Goal: Information Seeking & Learning: Find specific fact

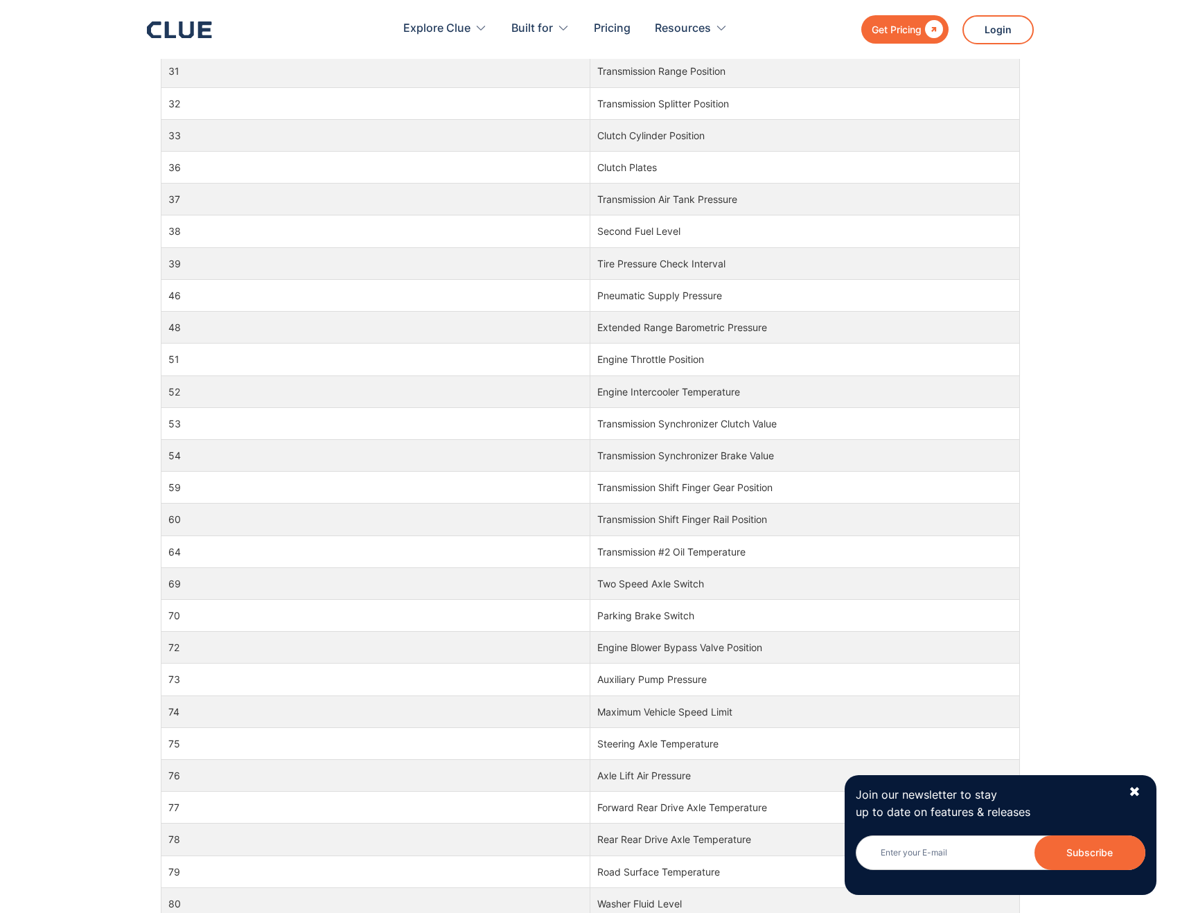
scroll to position [3118, 0]
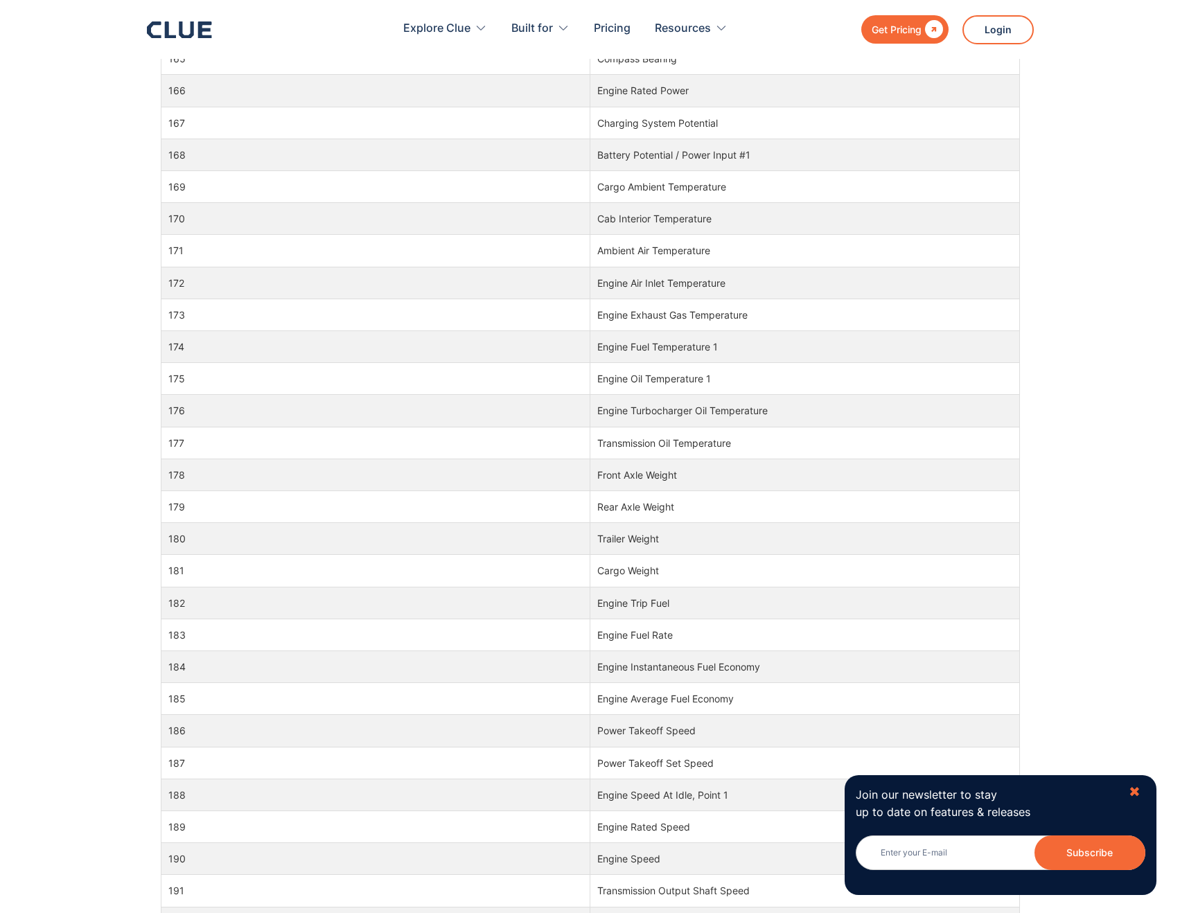
click at [1133, 790] on div "✖" at bounding box center [1135, 792] width 12 height 17
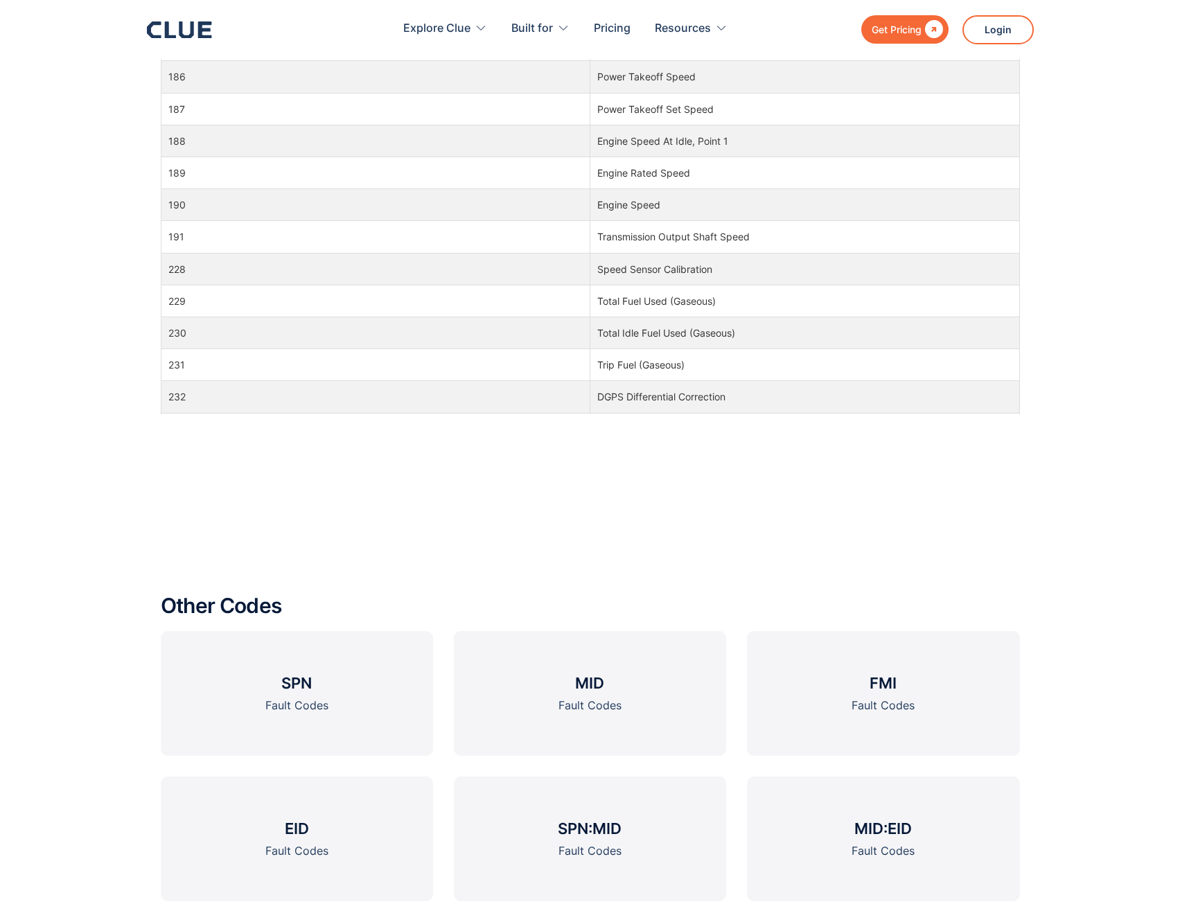
scroll to position [3570, 0]
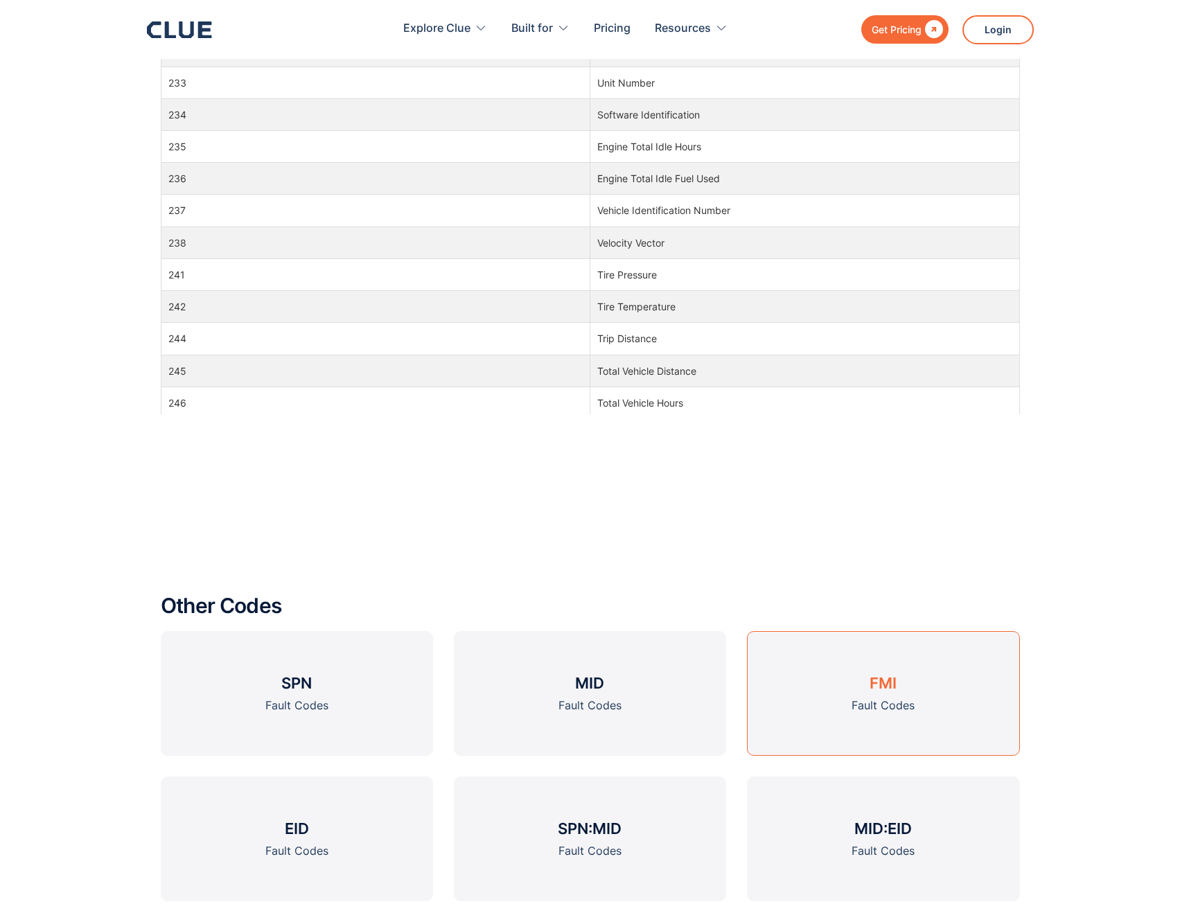
click at [872, 684] on h3 "FMI" at bounding box center [882, 683] width 27 height 21
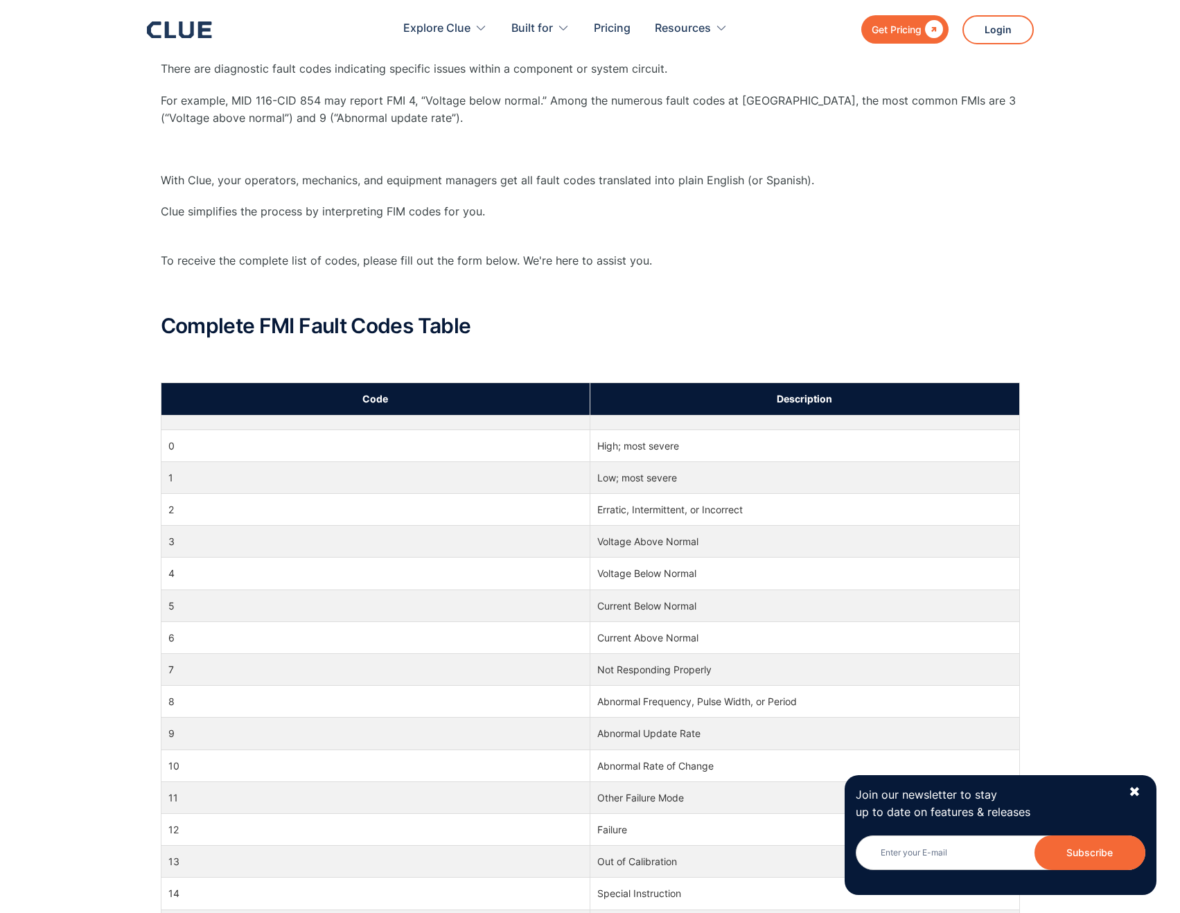
scroll to position [693, 0]
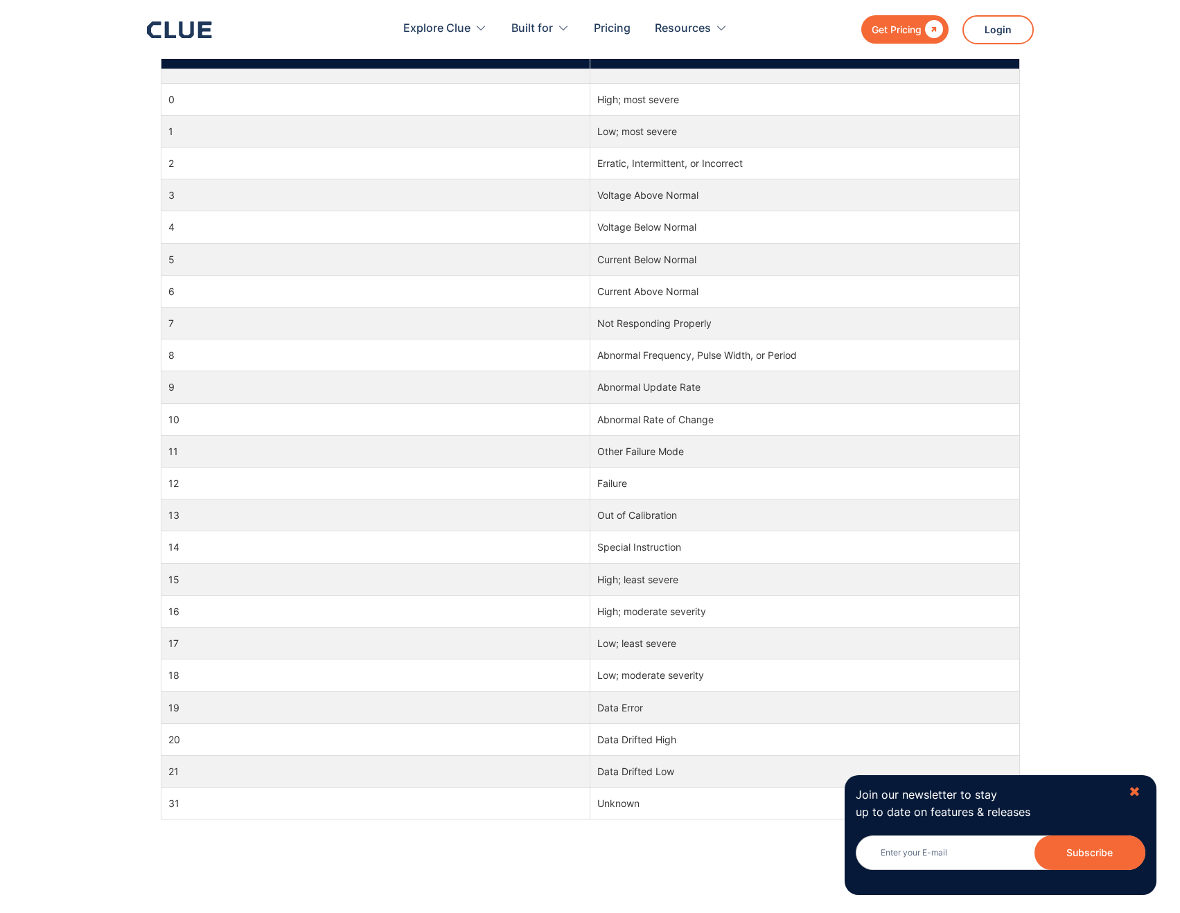
click at [1138, 791] on div "✖" at bounding box center [1135, 792] width 12 height 17
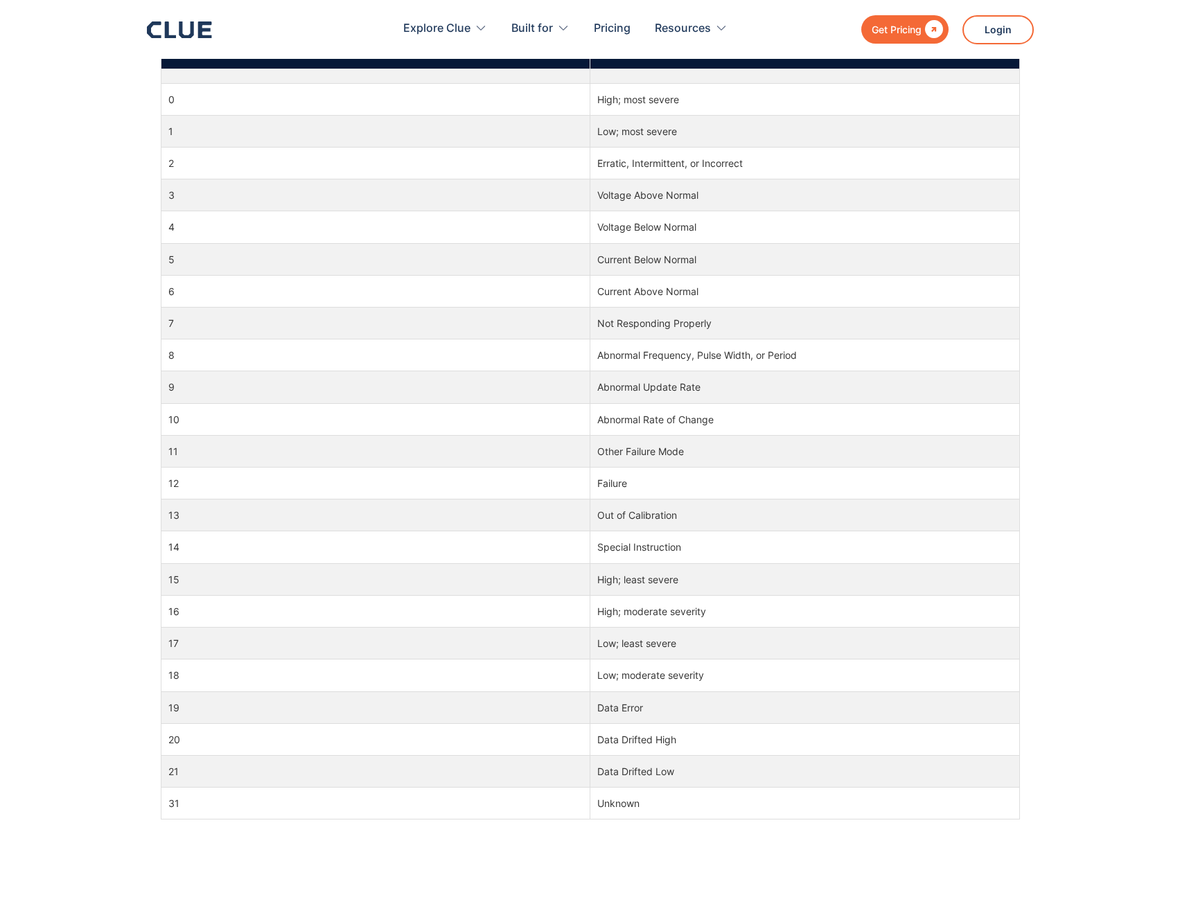
scroll to position [0, 0]
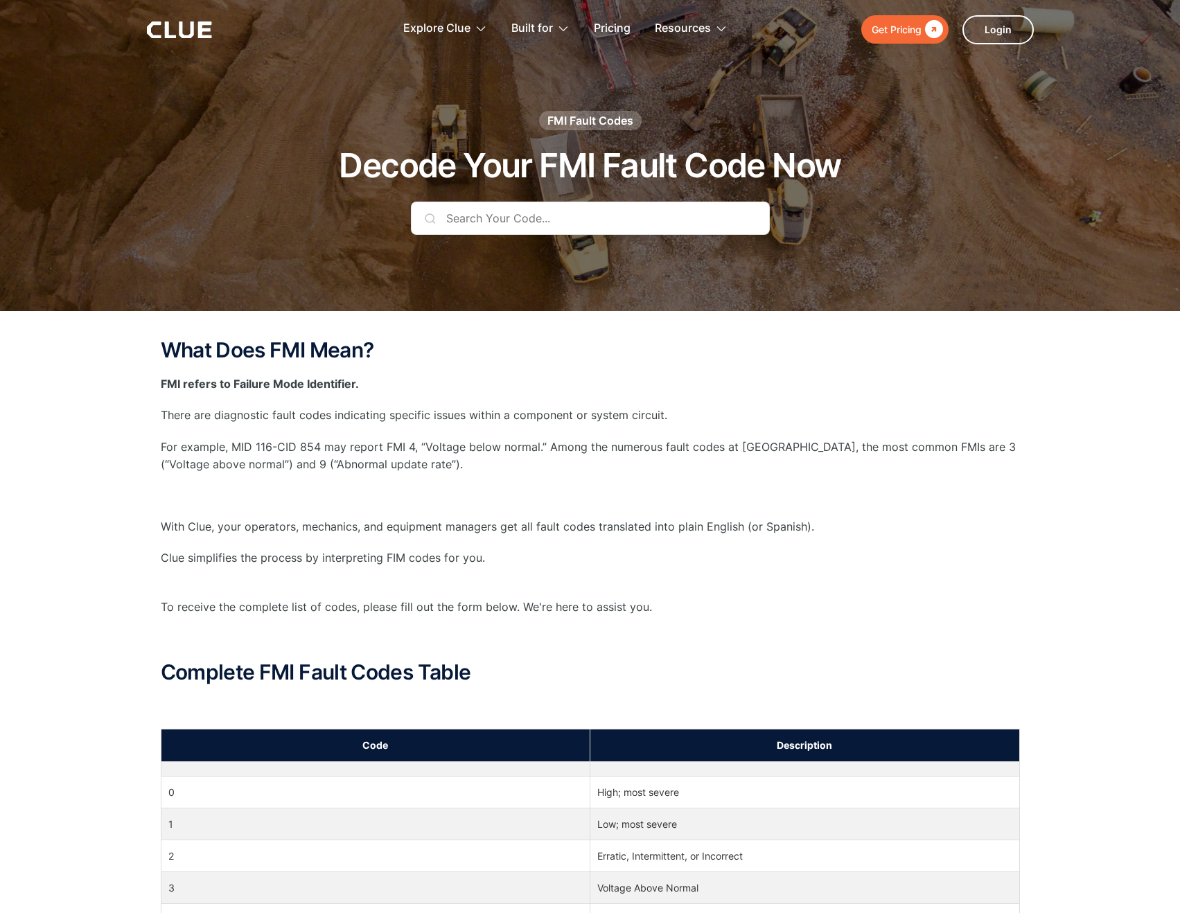
click at [452, 221] on input "text" at bounding box center [590, 218] width 359 height 33
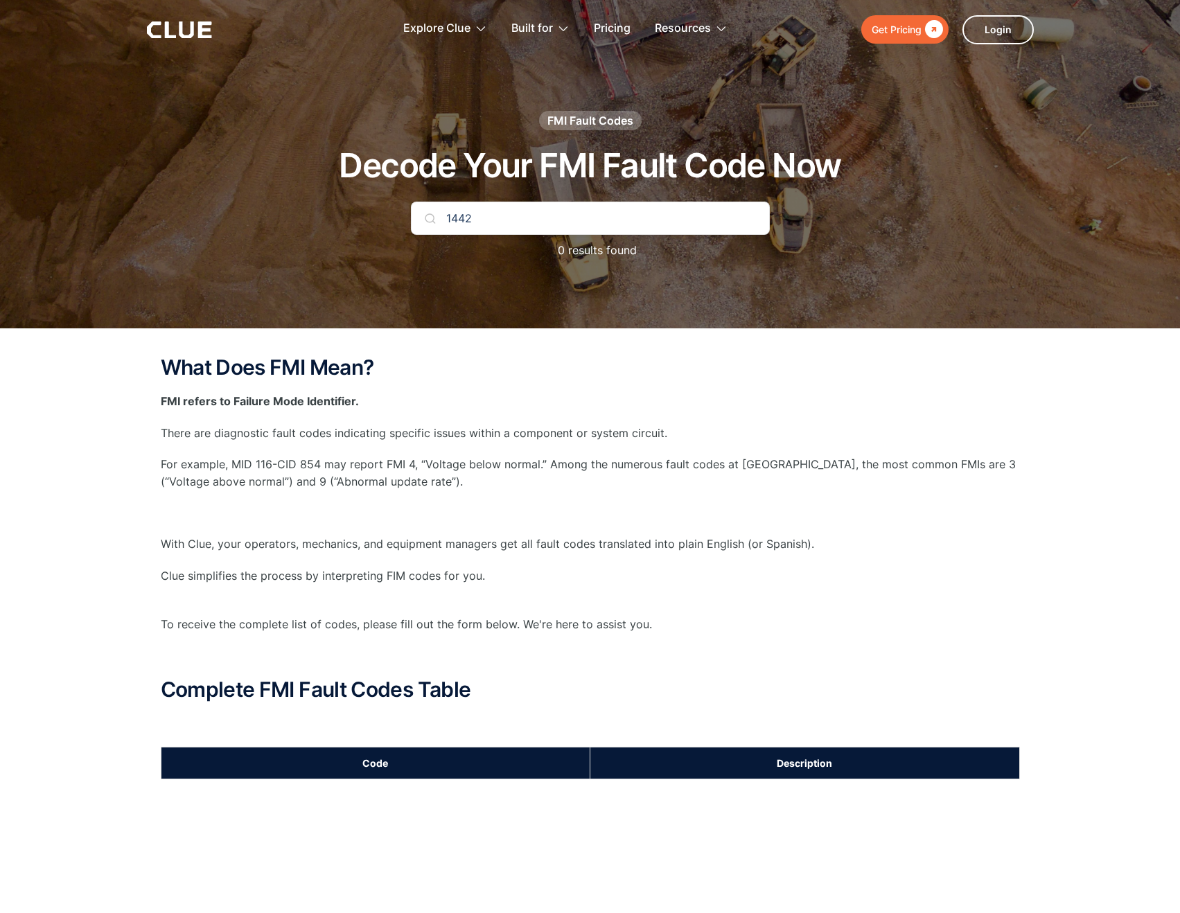
drag, startPoint x: 441, startPoint y: 209, endPoint x: 457, endPoint y: 193, distance: 22.1
click at [456, 195] on div "FMI Fault Codes Decode Your FMI Fault Code Now 1442 0 results found" at bounding box center [591, 192] width 818 height 162
type input "spn 1442 fmi 9"
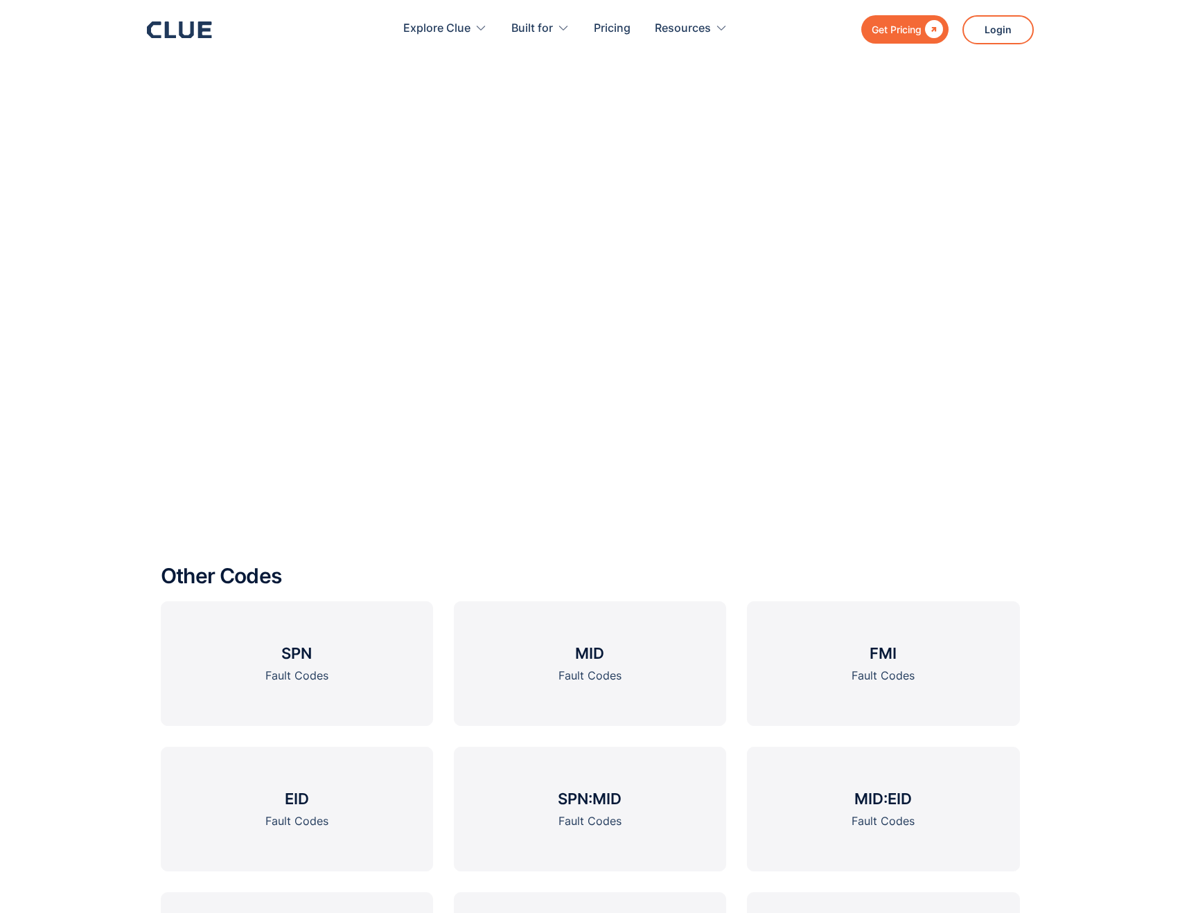
scroll to position [2078, 0]
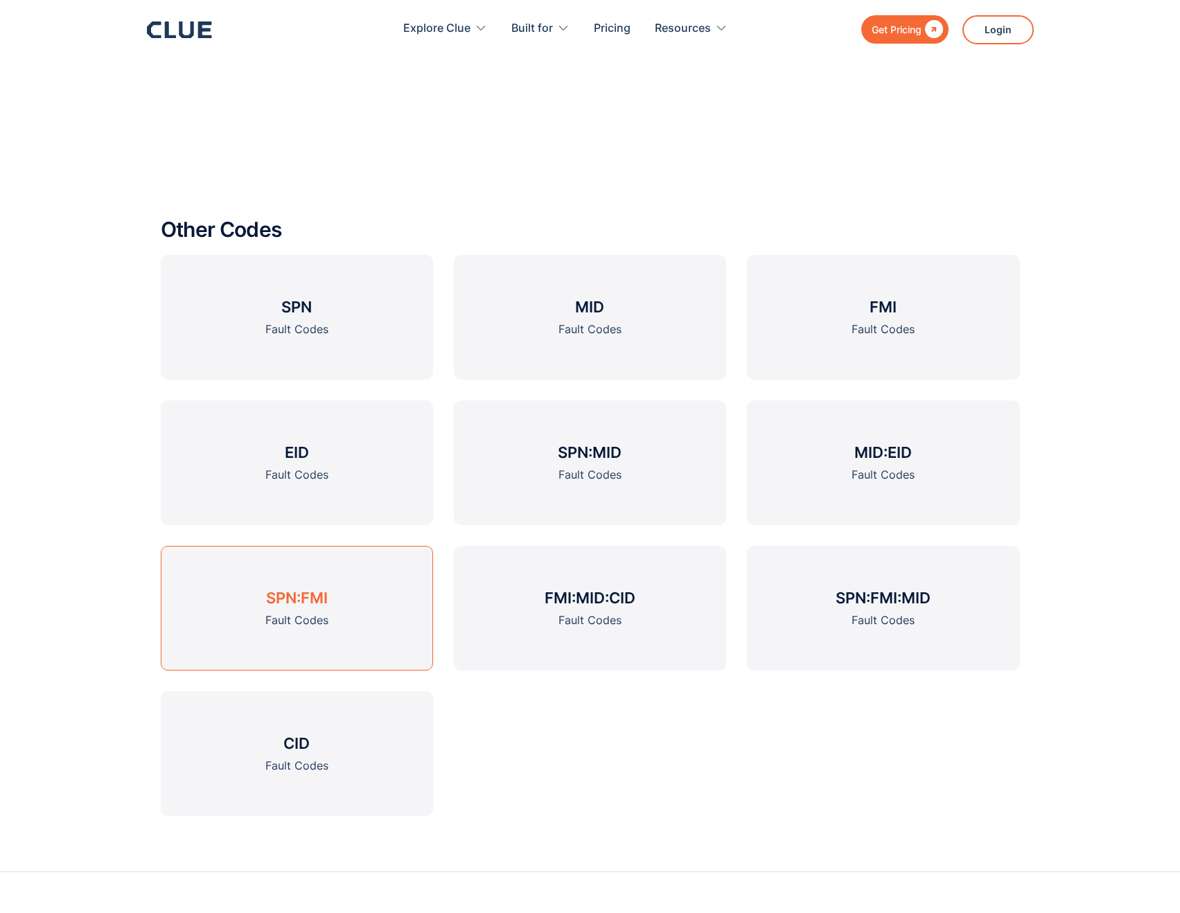
click at [297, 590] on h3 "SPN:FMI" at bounding box center [297, 598] width 62 height 21
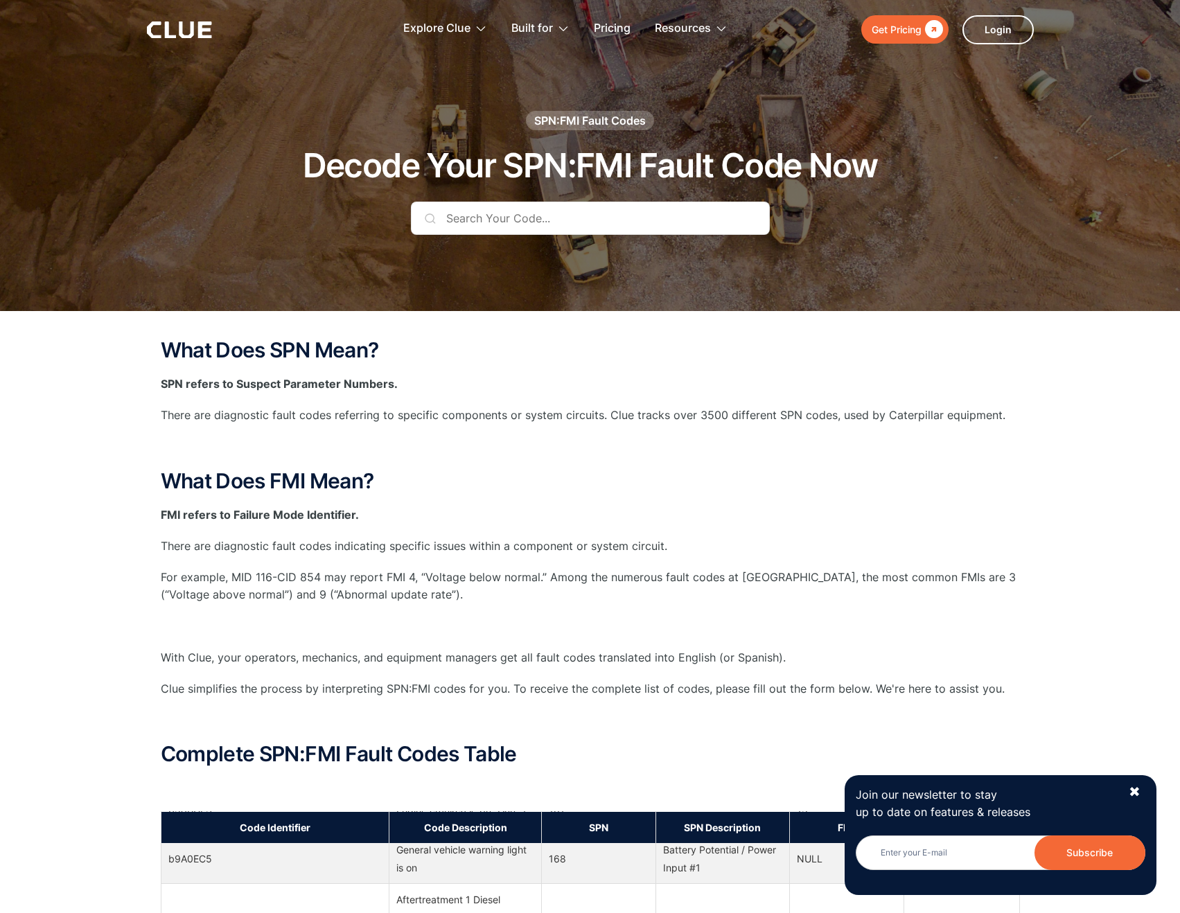
click at [444, 222] on input "text" at bounding box center [590, 218] width 359 height 33
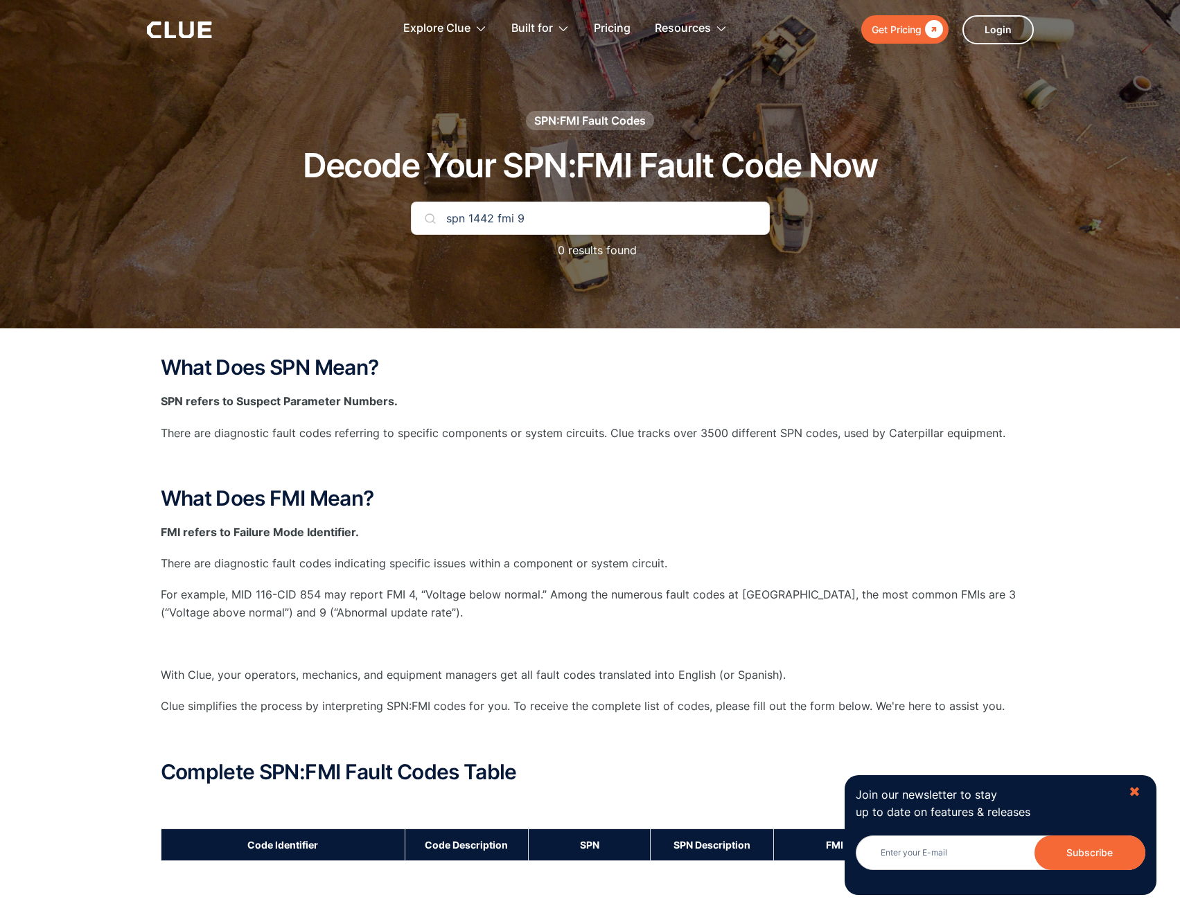
click at [1133, 789] on div "✖" at bounding box center [1135, 792] width 12 height 17
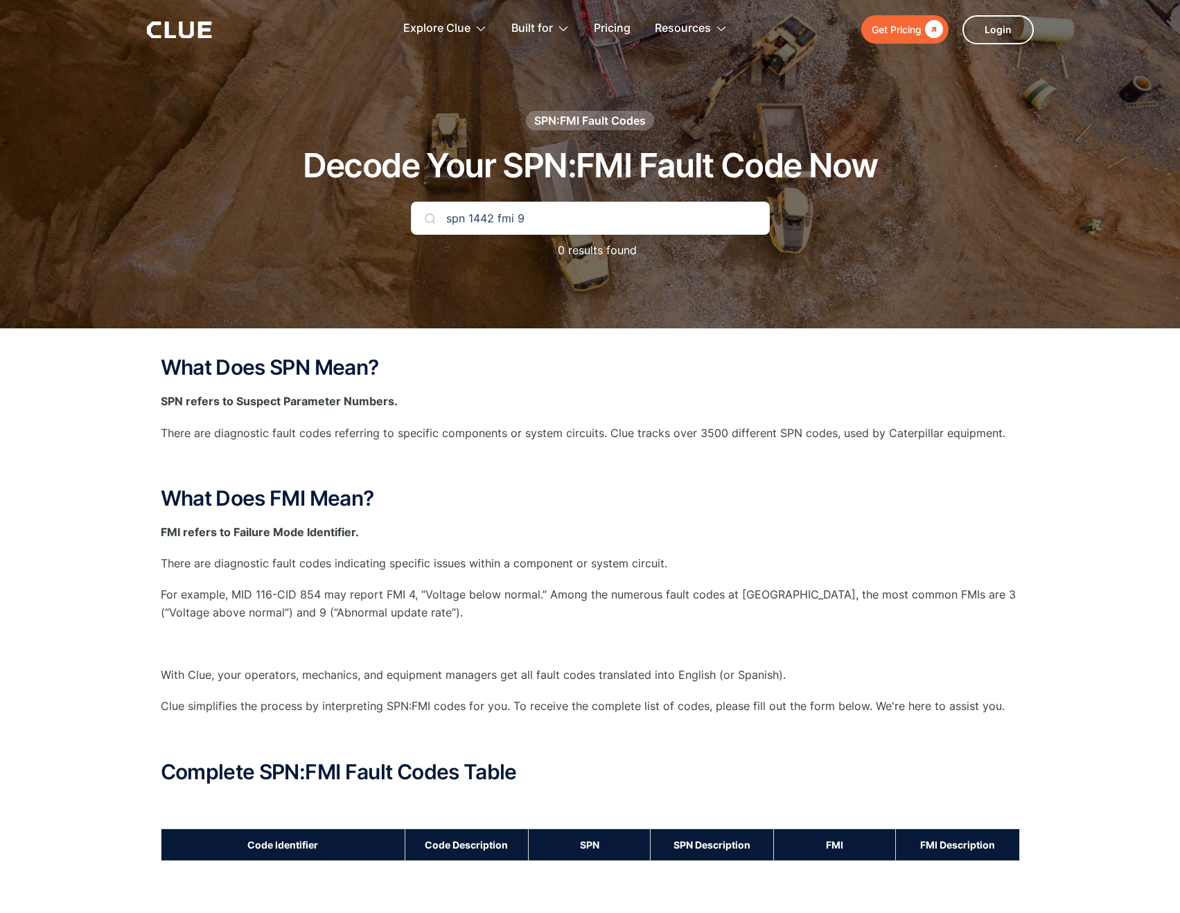
click at [576, 209] on input "spn 1442 fmi 9" at bounding box center [590, 218] width 359 height 33
type input "s"
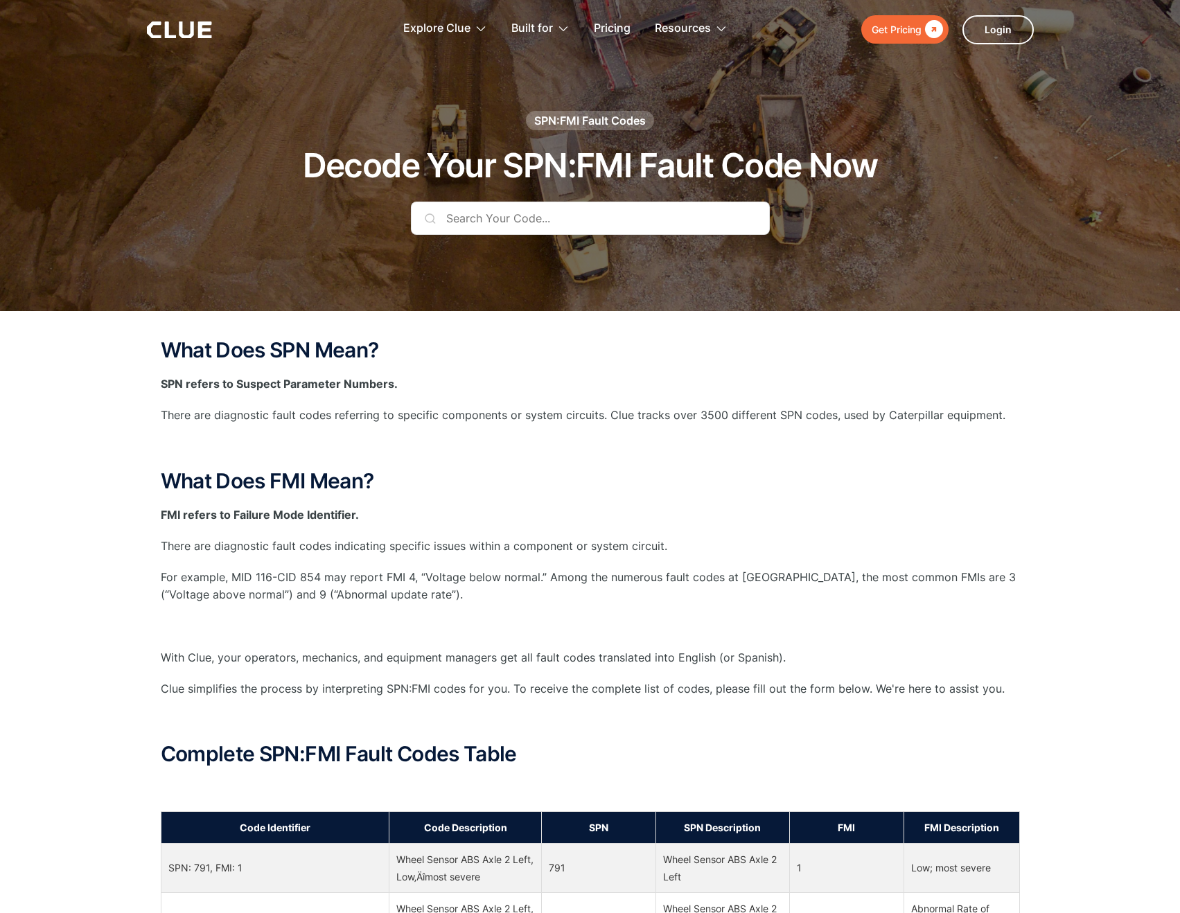
click at [457, 215] on input "text" at bounding box center [590, 218] width 359 height 33
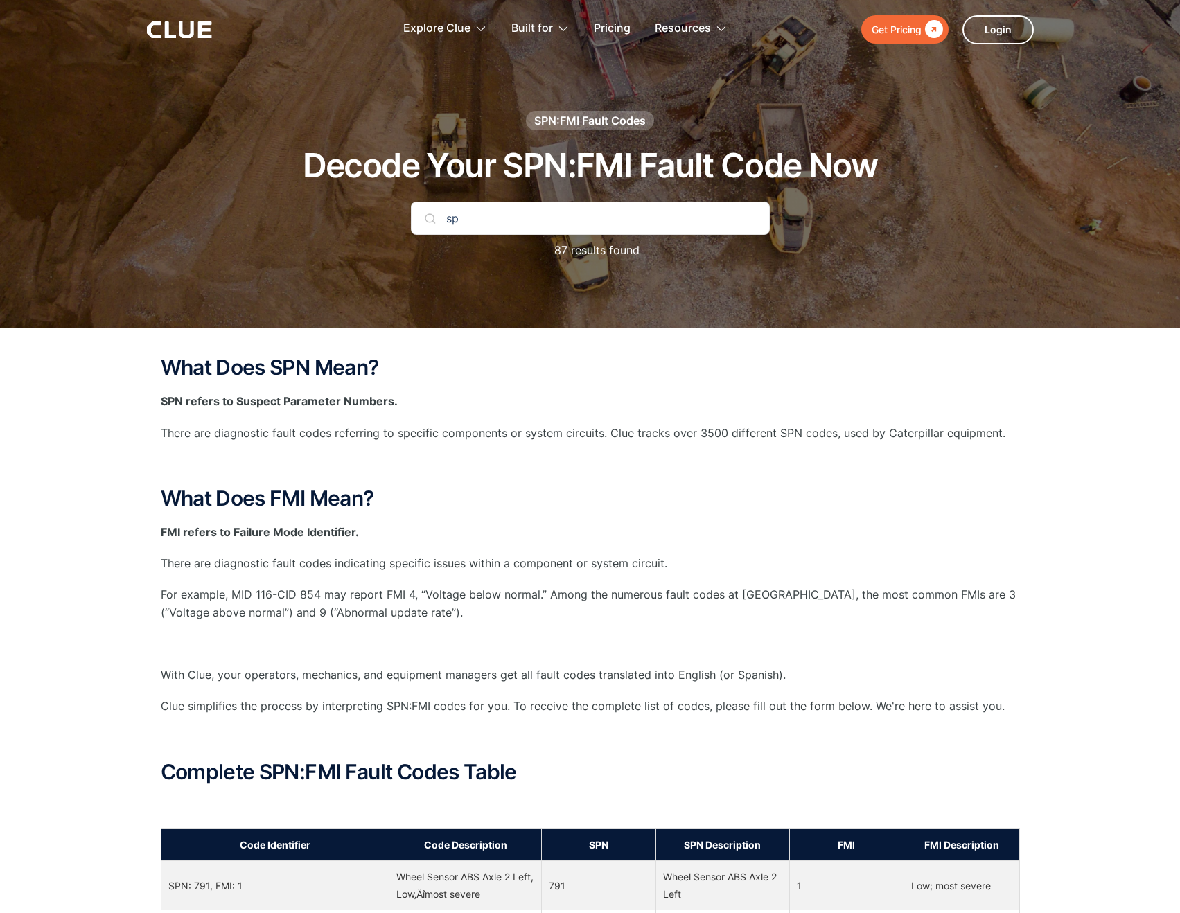
type input "s"
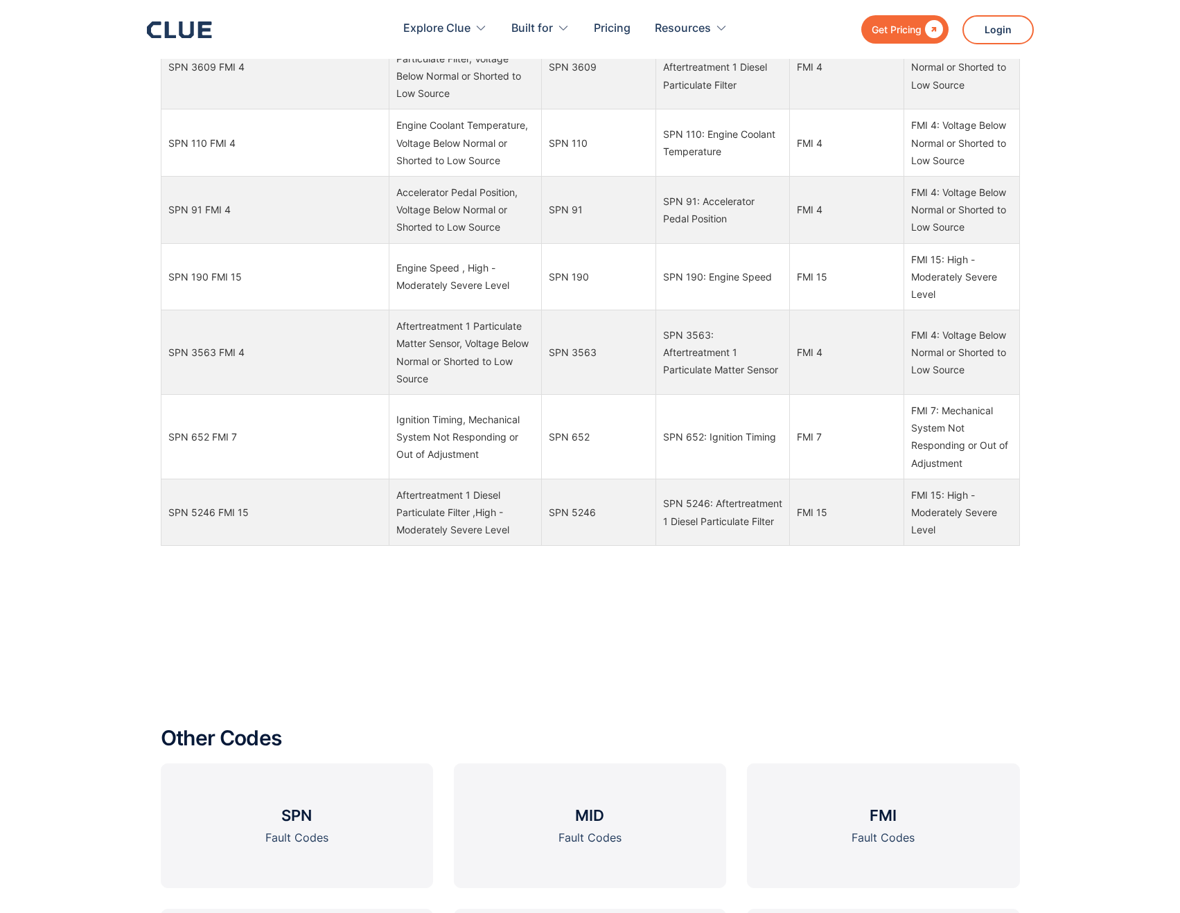
scroll to position [1981, 0]
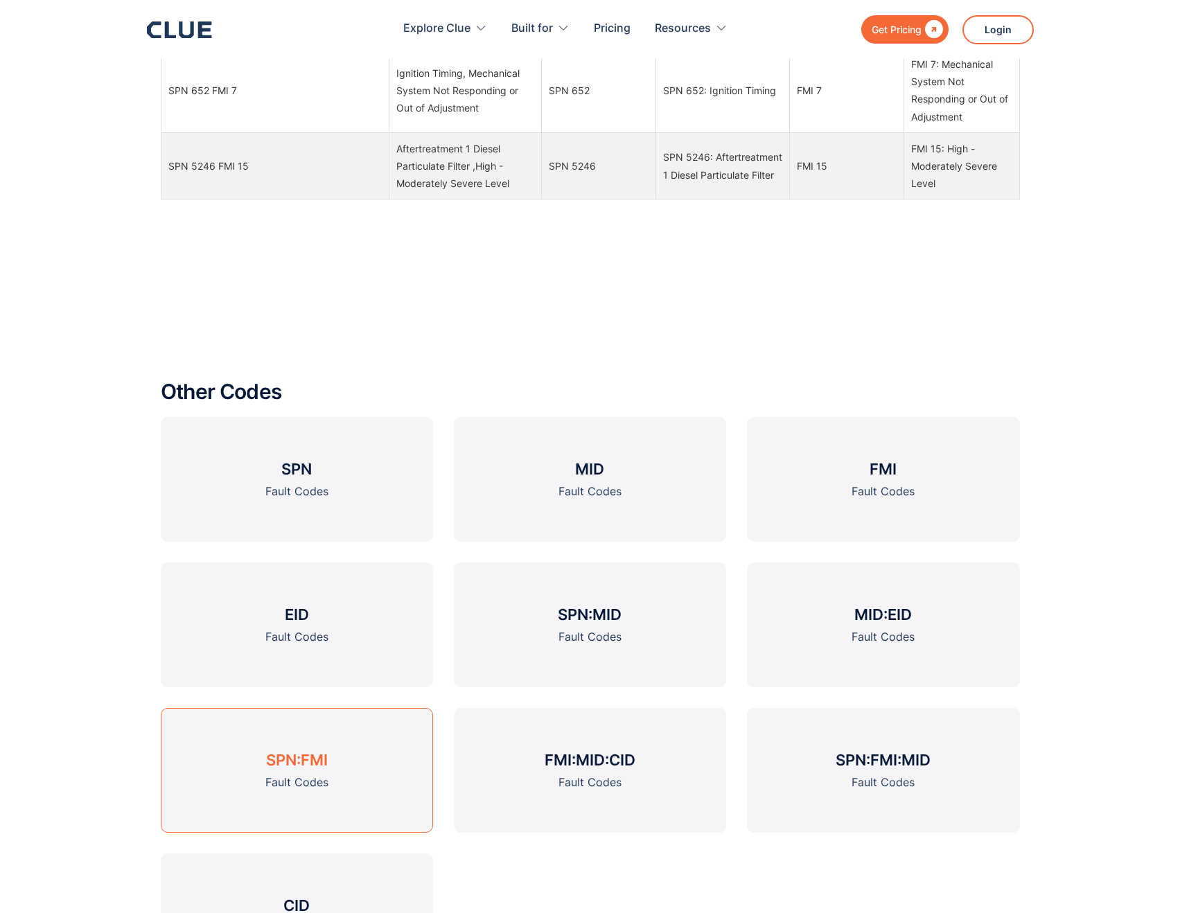
click at [307, 758] on h3 "SPN:FMI" at bounding box center [297, 760] width 62 height 21
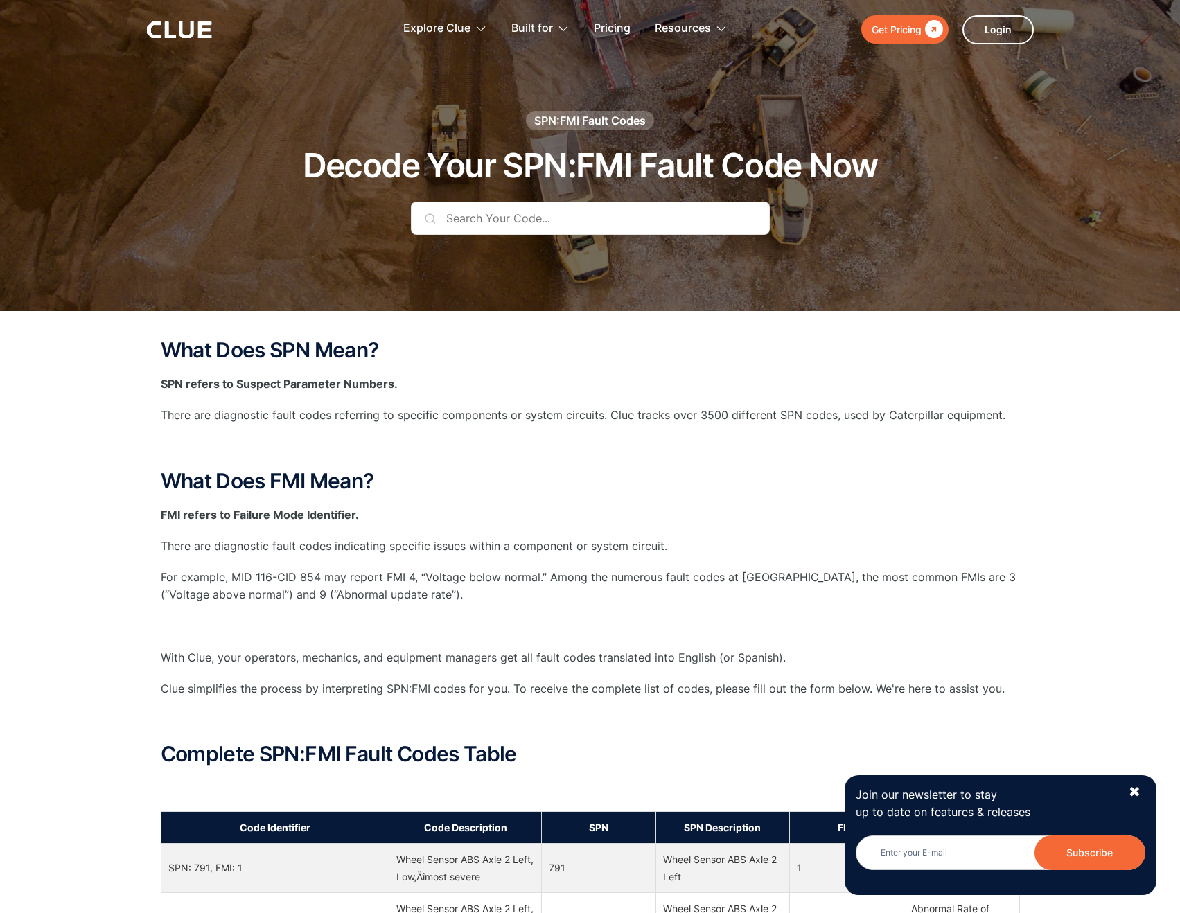
click at [450, 216] on input "text" at bounding box center [590, 218] width 359 height 33
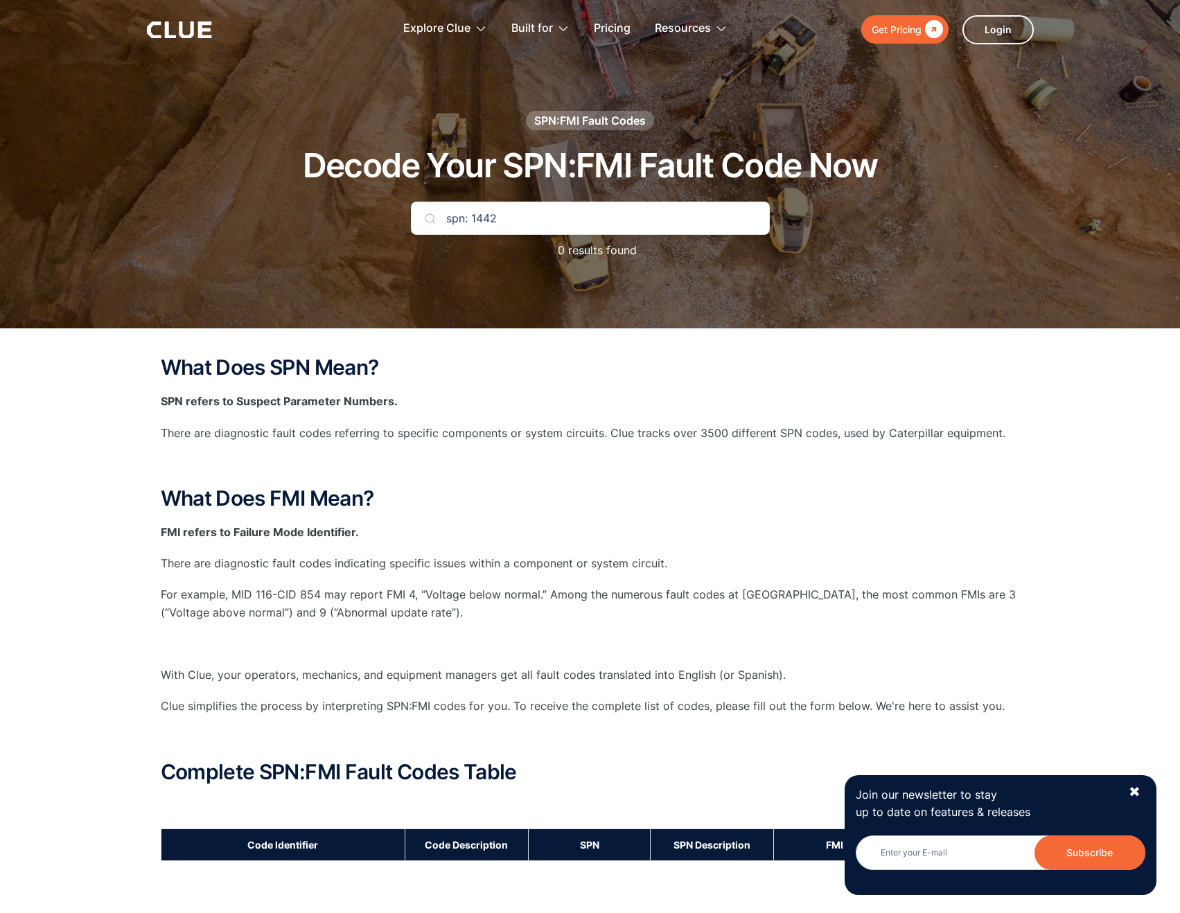
click at [511, 213] on input "spn: 1442" at bounding box center [590, 218] width 359 height 33
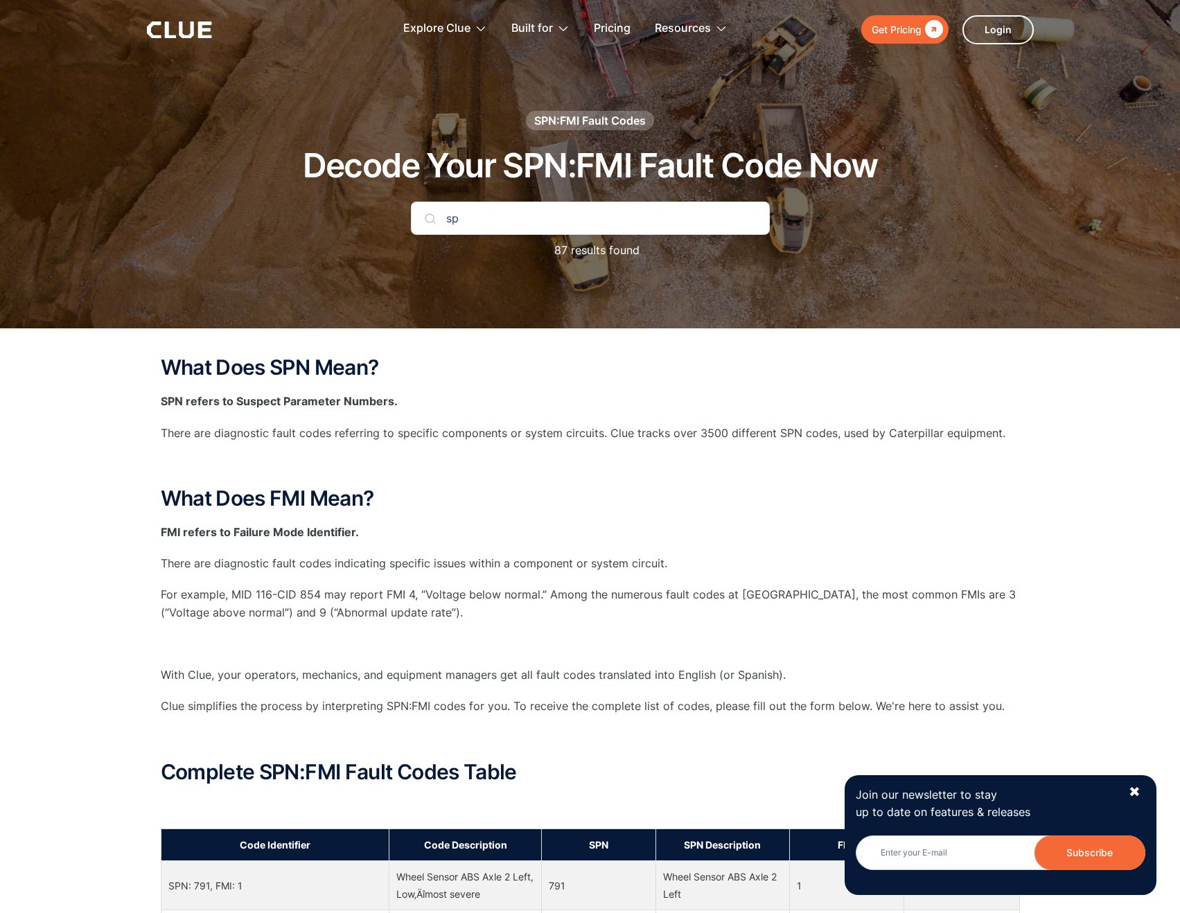
type input "s"
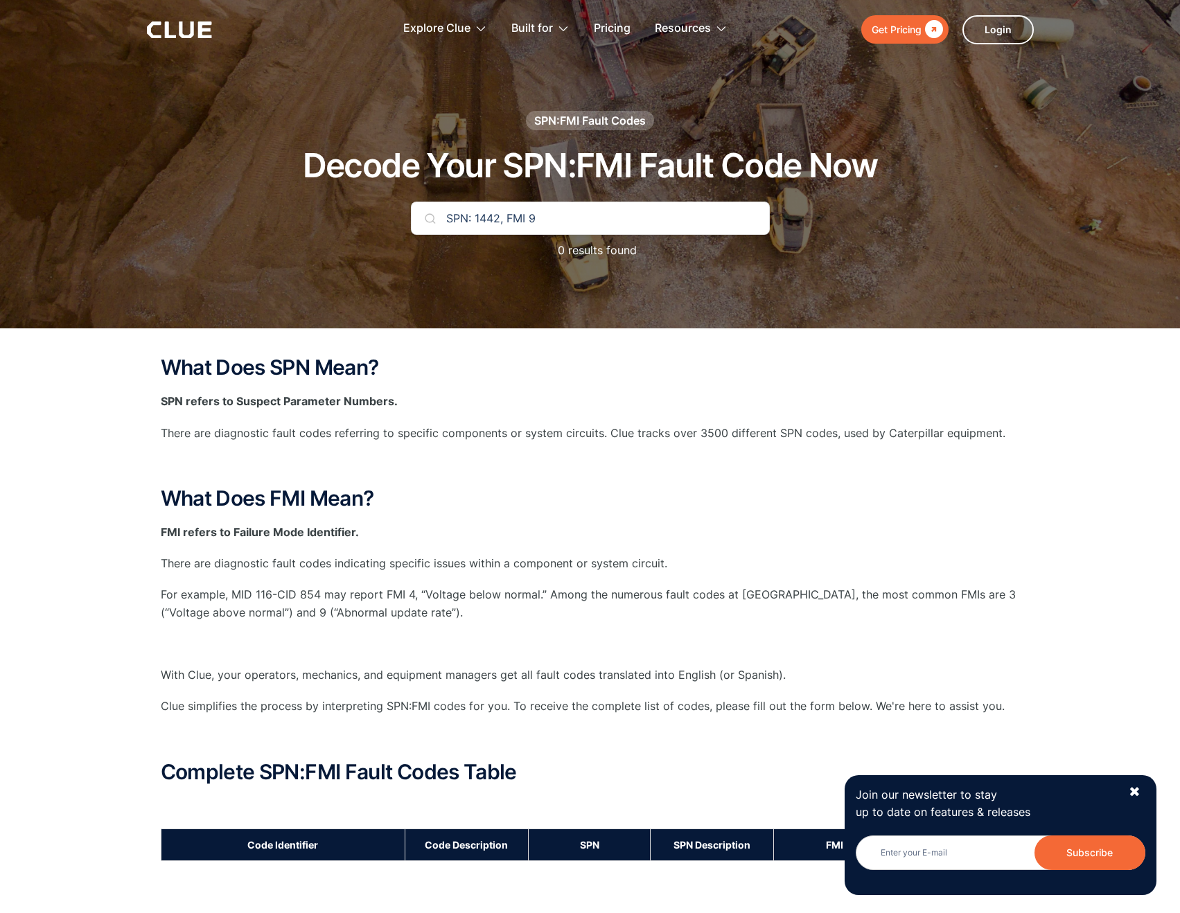
click at [525, 218] on input "SPN: 1442, FMI 9" at bounding box center [590, 218] width 359 height 33
type input "SPN: 1442, FMI: 9"
